Goal: Task Accomplishment & Management: Manage account settings

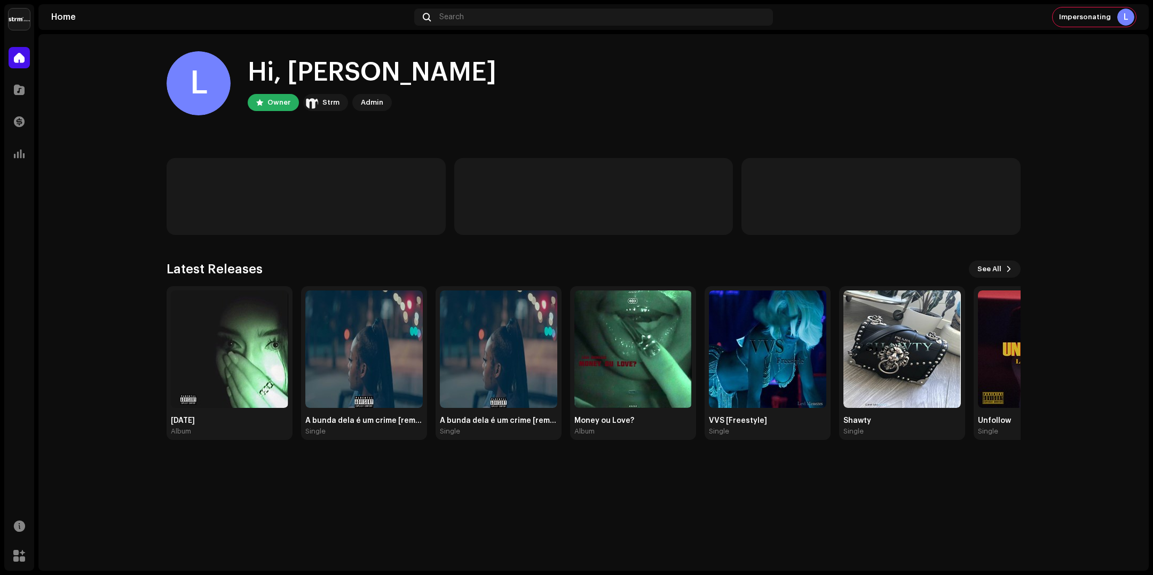
click at [20, 19] on img at bounding box center [19, 19] width 21 height 21
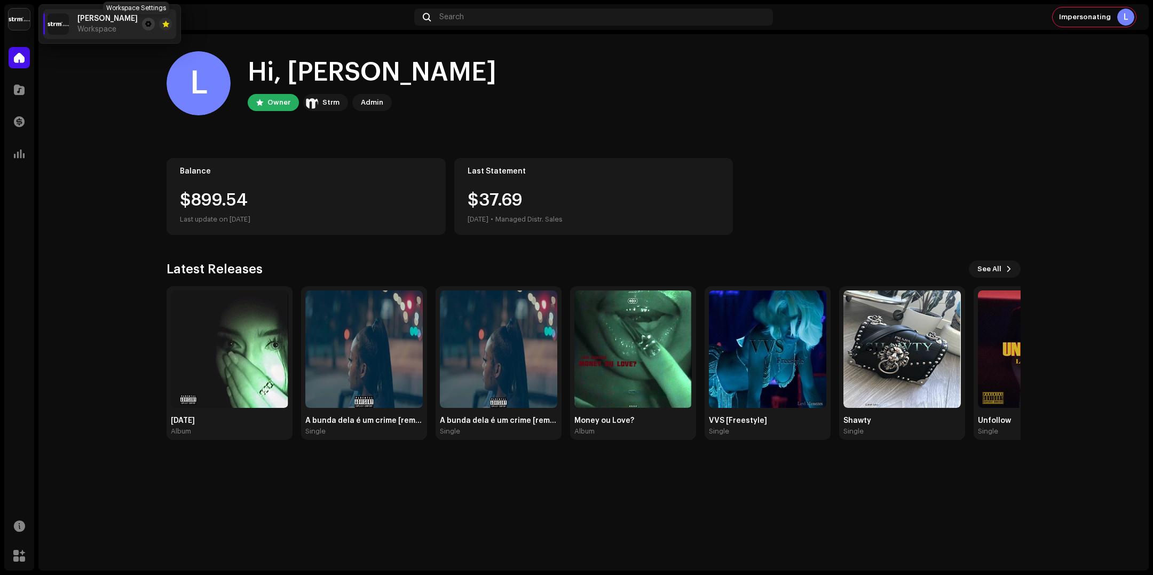
click at [145, 25] on span at bounding box center [148, 24] width 6 height 9
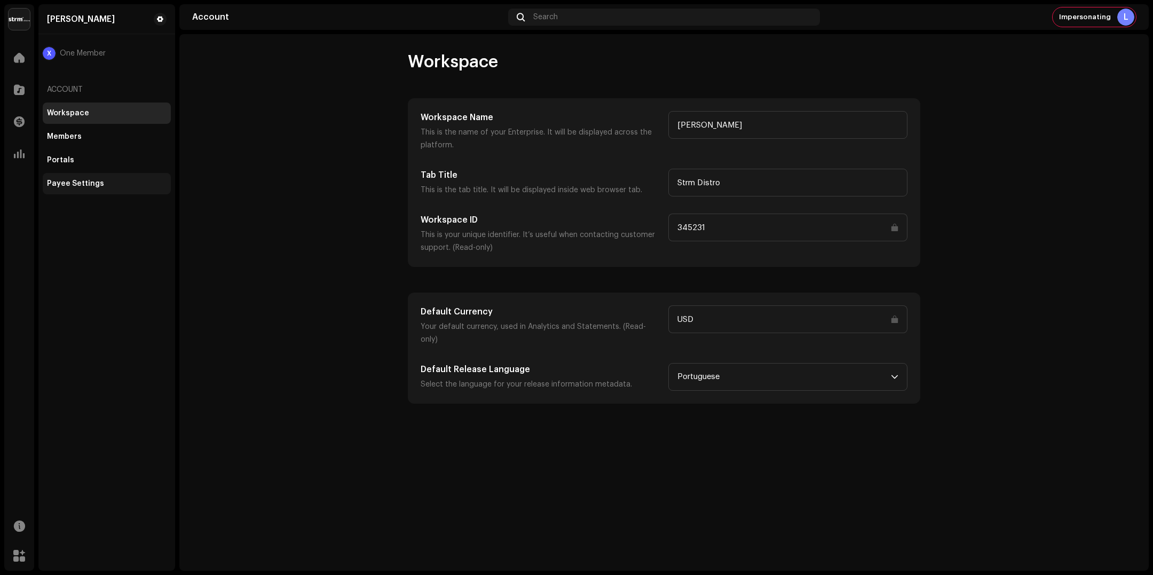
click at [88, 181] on div "Payee Settings" at bounding box center [75, 183] width 57 height 9
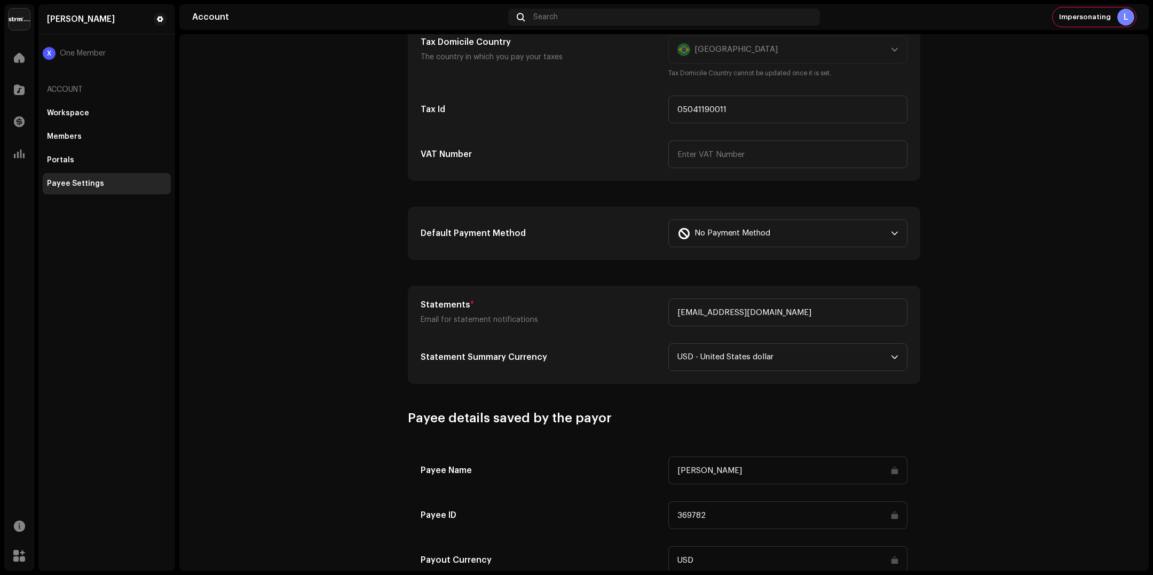
scroll to position [181, 0]
click at [842, 226] on div "No Payment Method" at bounding box center [782, 233] width 209 height 27
click at [962, 209] on account-payee-settings "Payee Settings Type Company Individual Individual - not incorporated. Pay To Na…" at bounding box center [664, 273] width 970 height 806
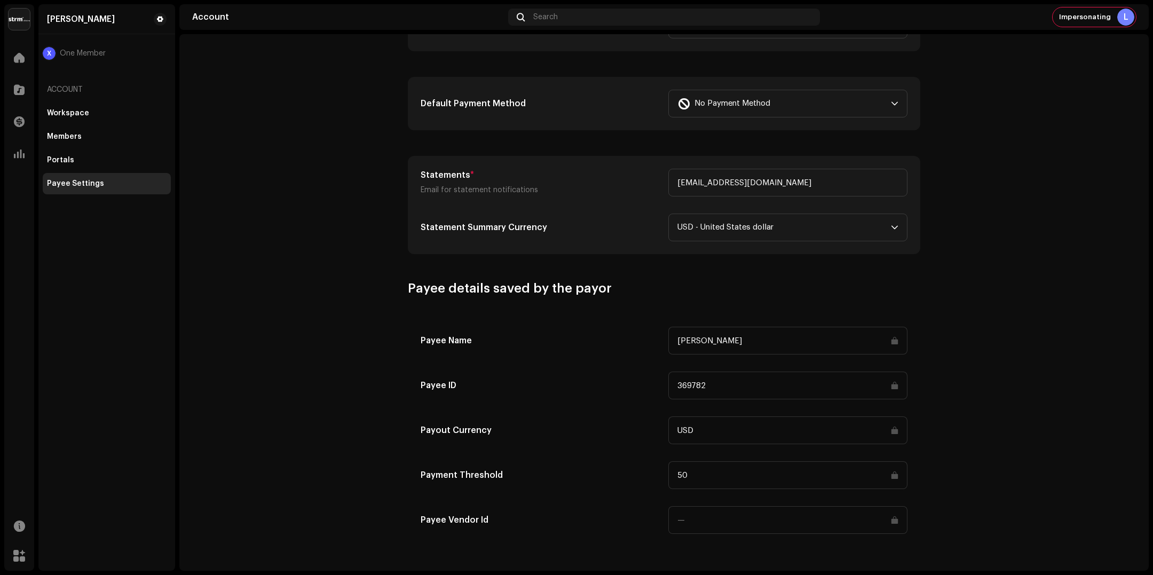
scroll to position [0, 0]
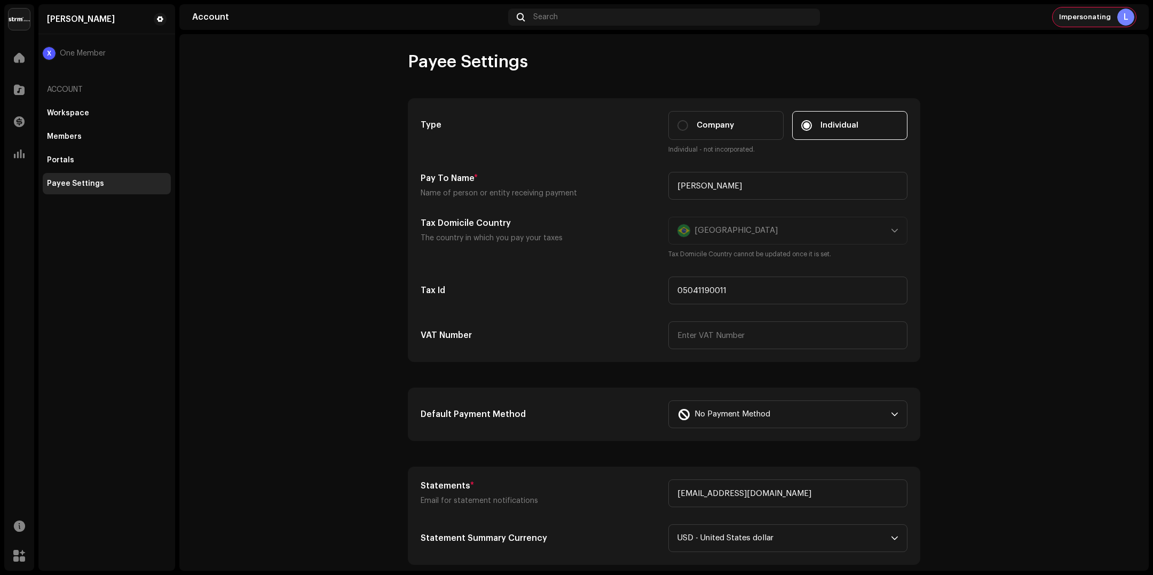
click at [1105, 23] on div "Impersonating L" at bounding box center [1094, 16] width 83 height 19
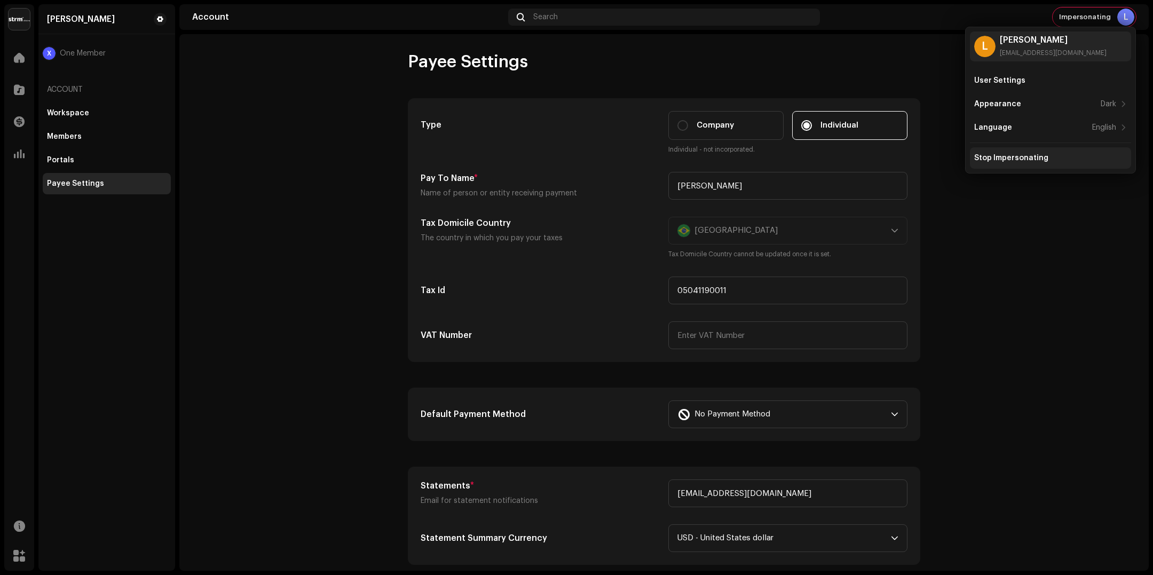
click at [1032, 158] on div "Stop Impersonating" at bounding box center [1011, 158] width 74 height 9
